Goal: Transaction & Acquisition: Subscribe to service/newsletter

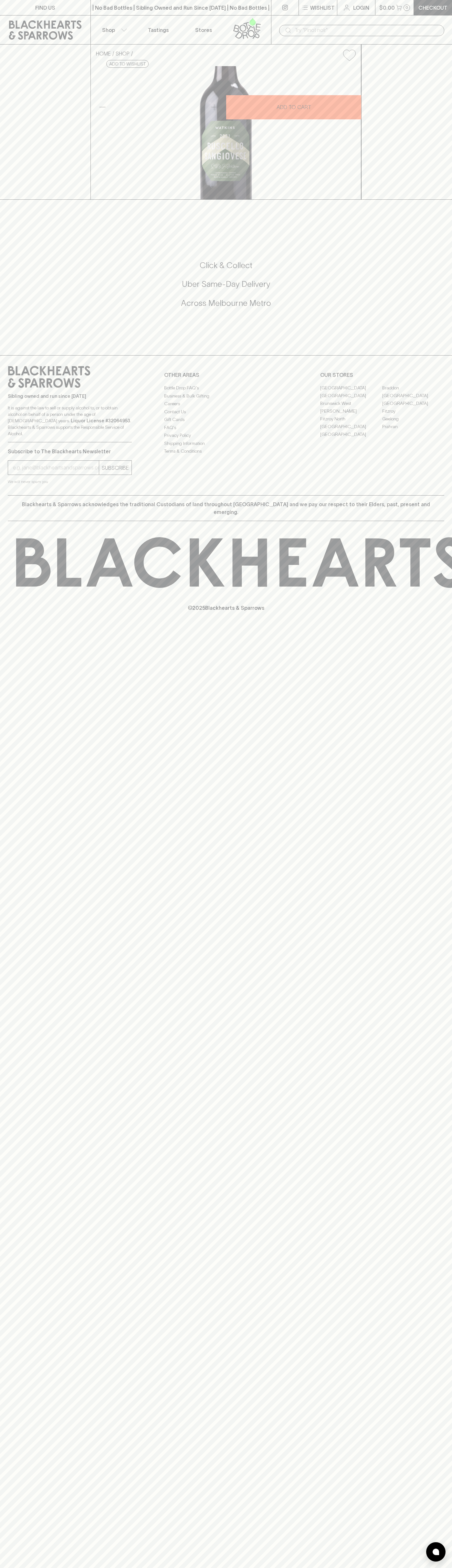
click at [266, 19] on link at bounding box center [249, 29] width 45 height 29
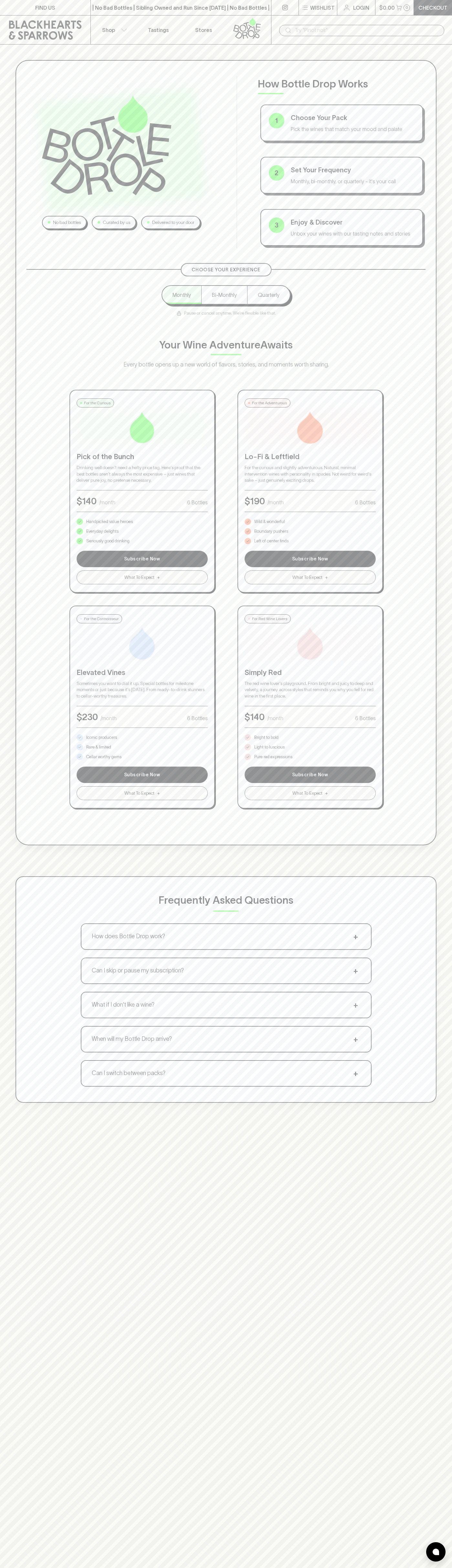
click at [439, 379] on div "No bad bottles Curated by us Delivered to your door How Bottle Drop Works 1 Cho…" at bounding box center [226, 581] width 452 height 1074
click at [174, 1567] on html "FIND US | No Bad Bottles | Sibling Owned and Run Since [DATE] | No Bad Bottles …" at bounding box center [226, 1013] width 452 height 2027
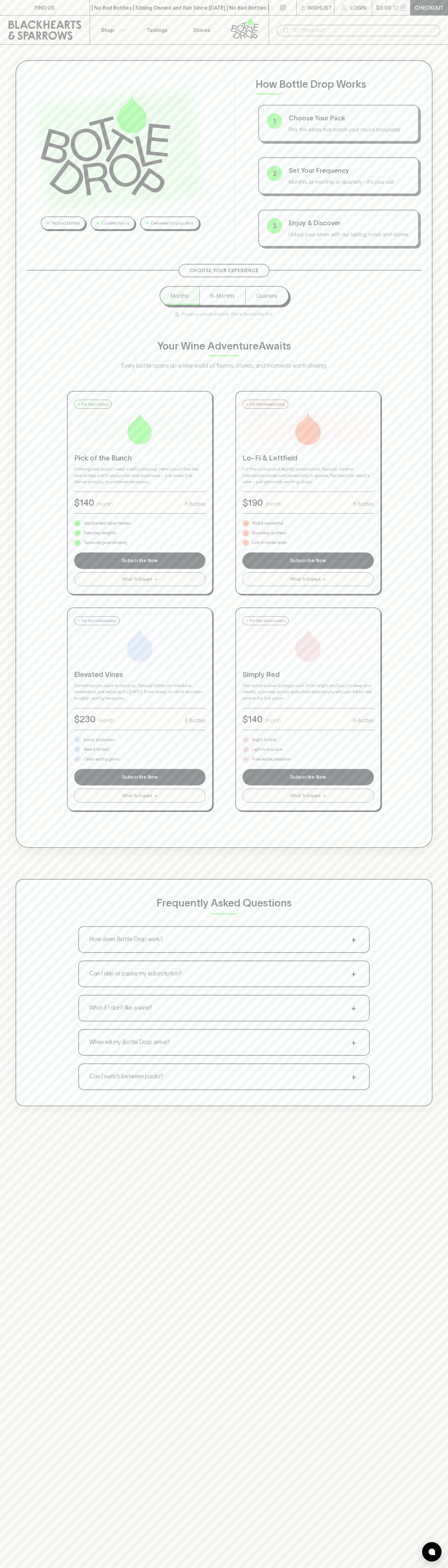
click at [31, 656] on div "Choose Your Experience Monthly Bi-Monthly Quarterly Pause or cancel anytime. We…" at bounding box center [223, 540] width 395 height 541
click at [271, 759] on p "Pure red expressions" at bounding box center [271, 759] width 38 height 7
